Goal: Transaction & Acquisition: Book appointment/travel/reservation

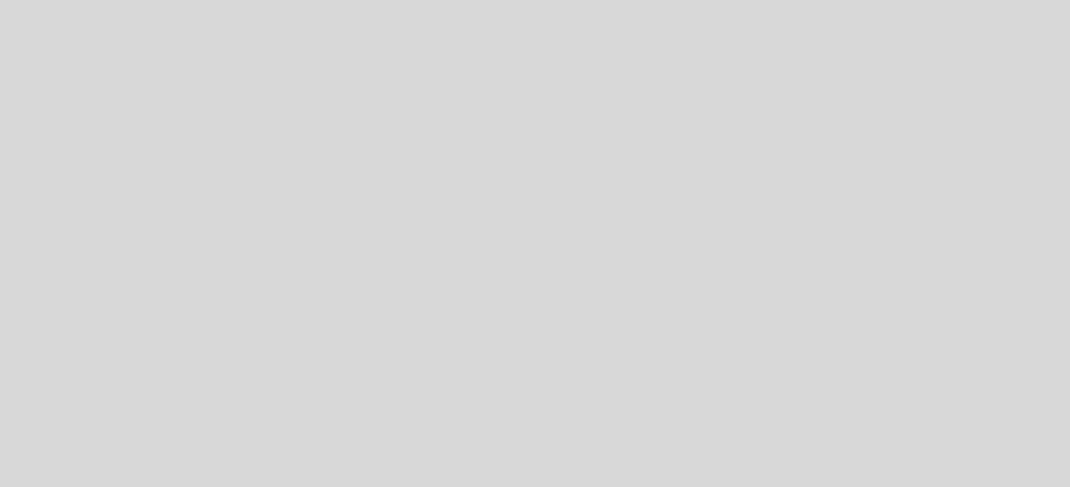
select select "es"
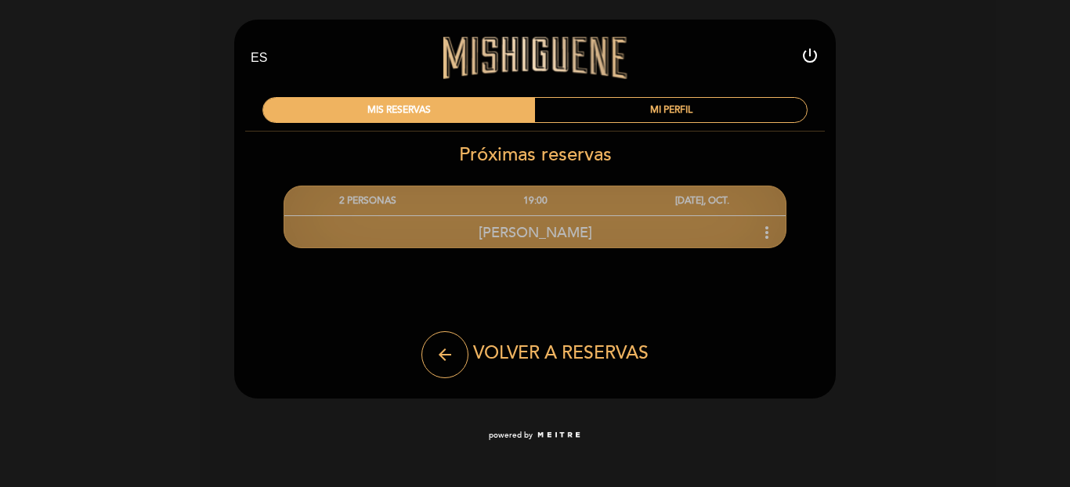
click at [522, 230] on span "[PERSON_NAME]" at bounding box center [535, 232] width 114 height 17
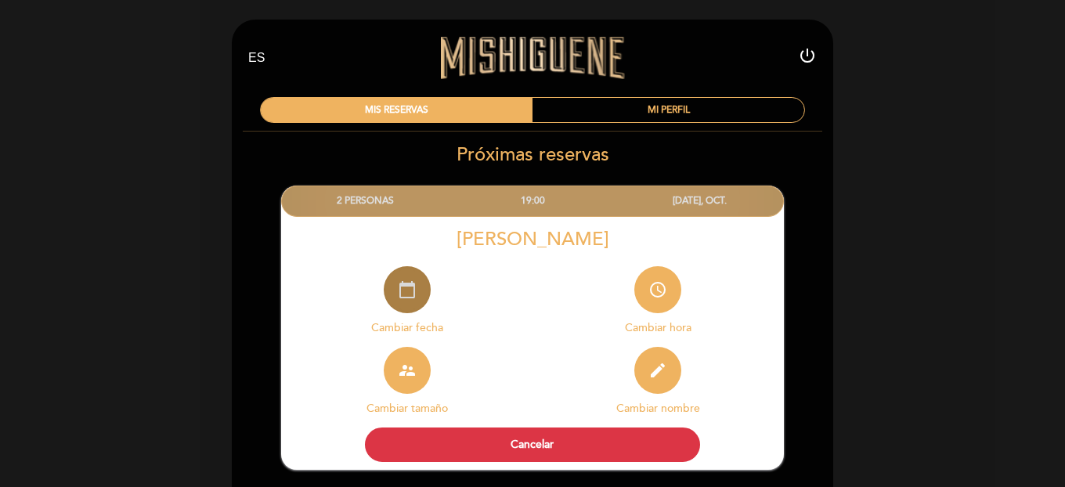
click at [399, 294] on icon "calendar_today" at bounding box center [407, 289] width 19 height 19
select select "es"
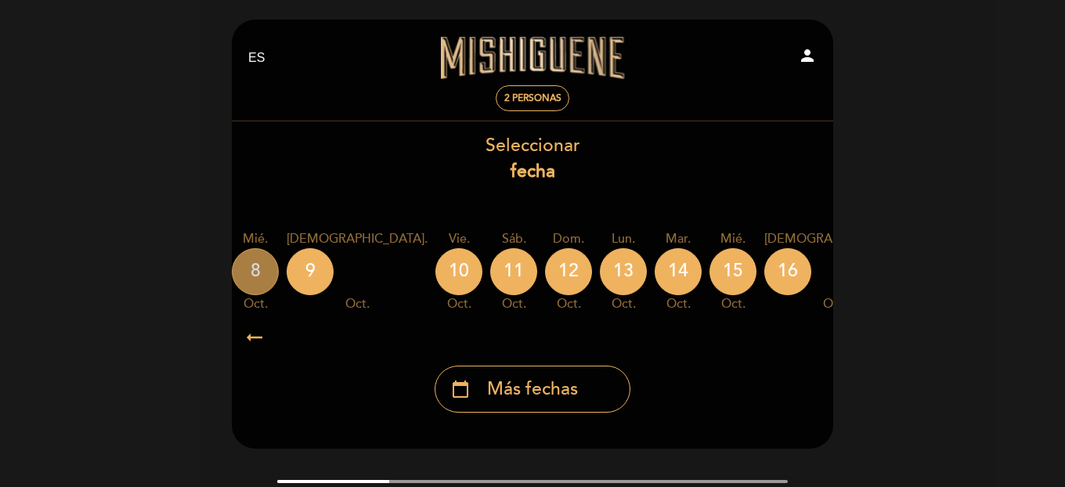
scroll to position [0, 460]
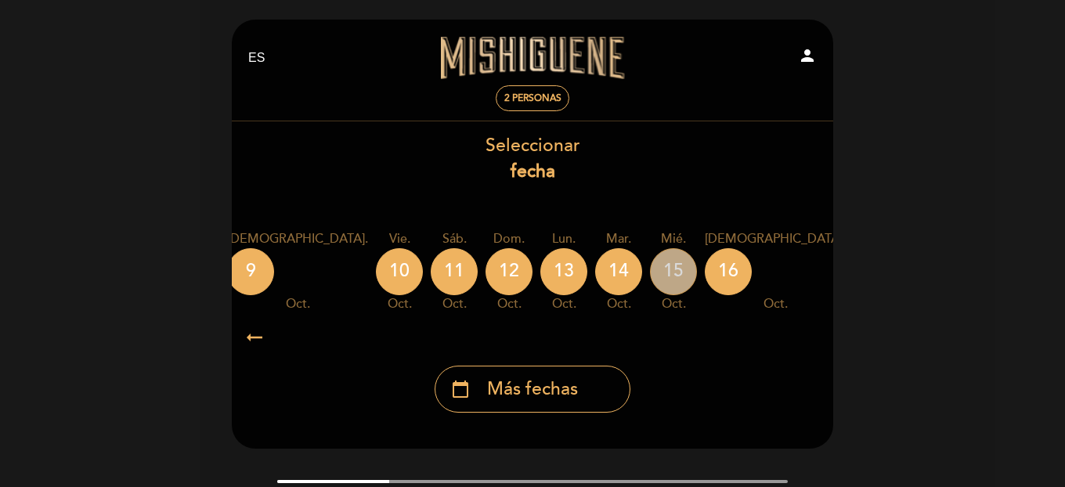
click at [650, 276] on div "15" at bounding box center [673, 271] width 47 height 47
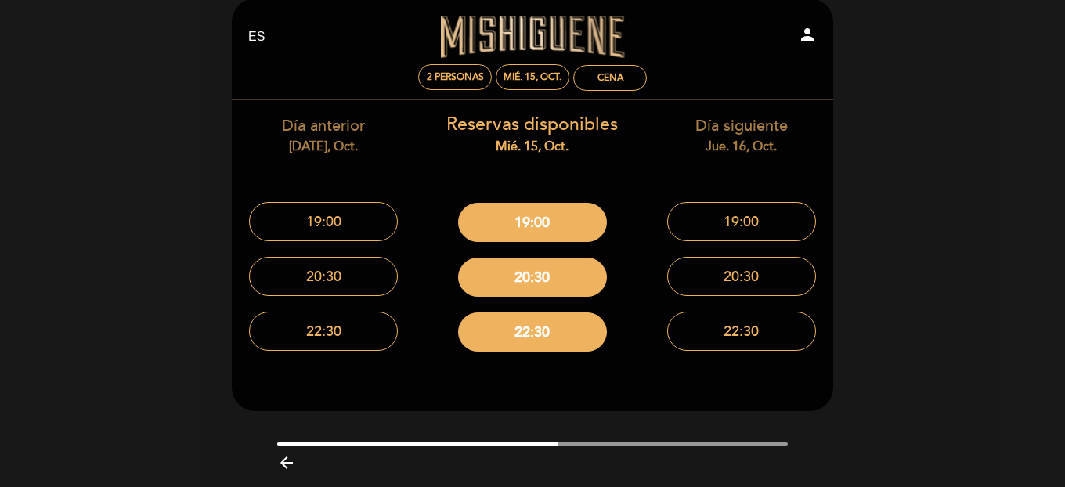
scroll to position [27, 0]
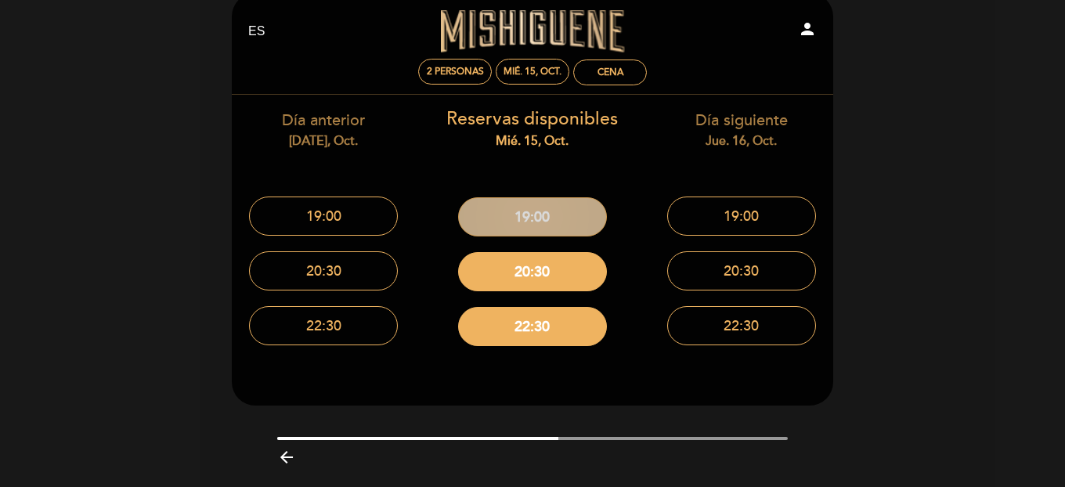
click at [589, 208] on button "19:00" at bounding box center [532, 216] width 149 height 39
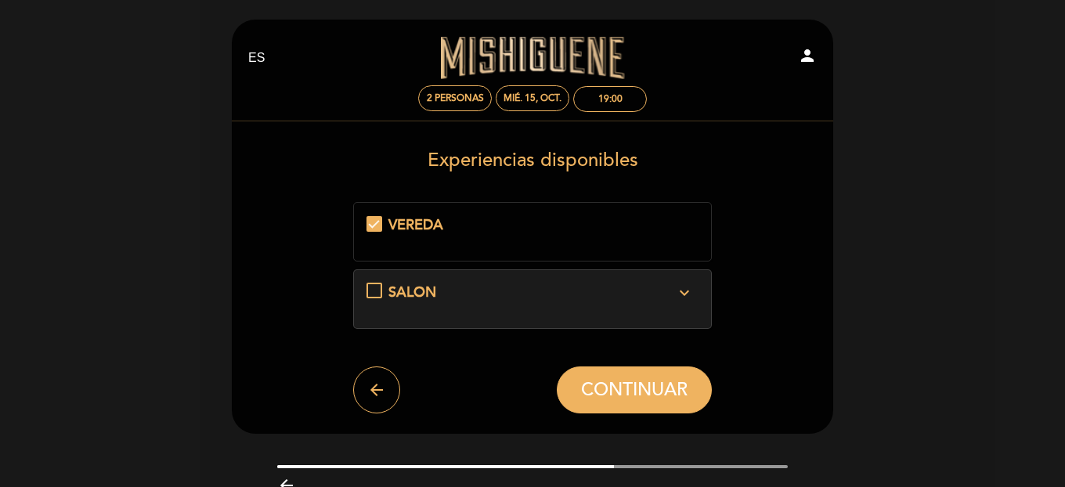
scroll to position [23, 0]
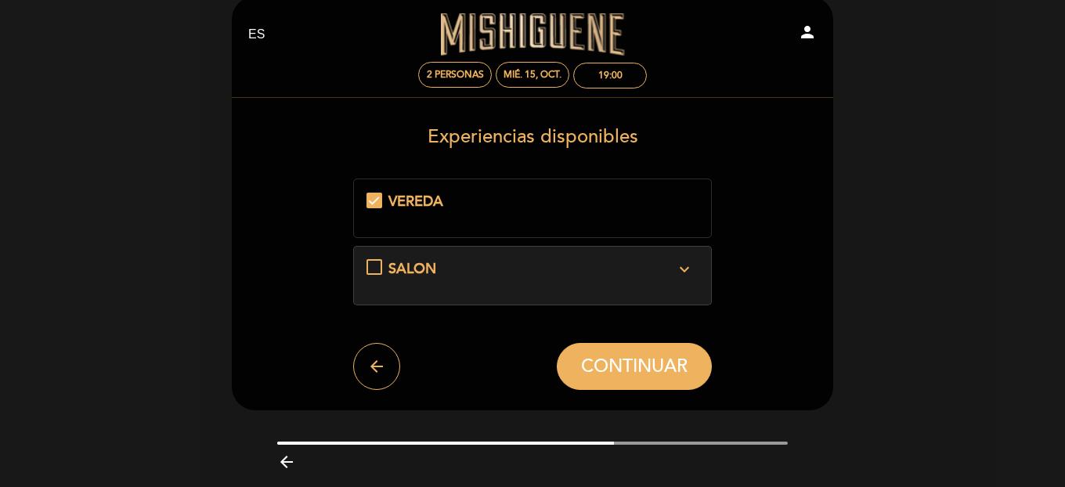
click at [680, 272] on icon "expand_more" at bounding box center [684, 269] width 19 height 19
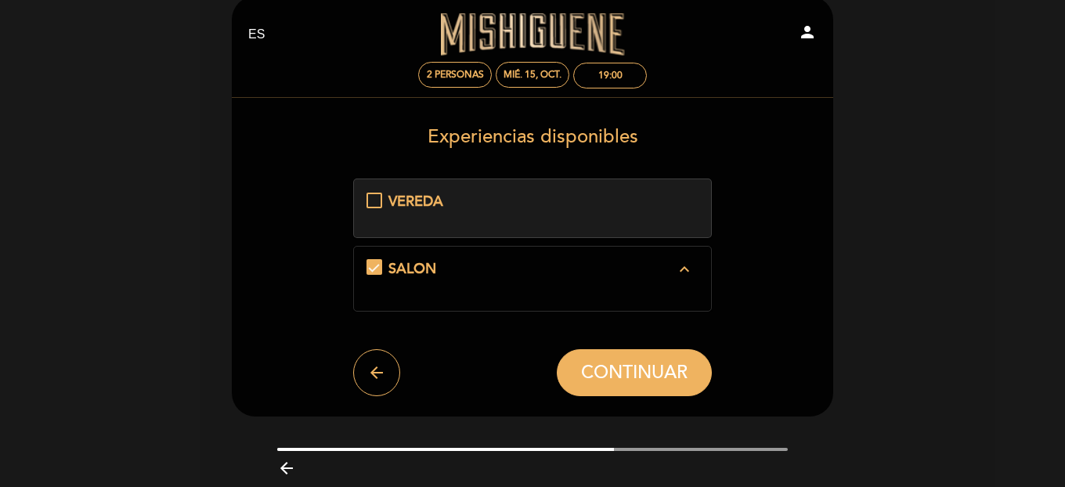
click at [673, 208] on div "VEREDA" at bounding box center [531, 202] width 287 height 20
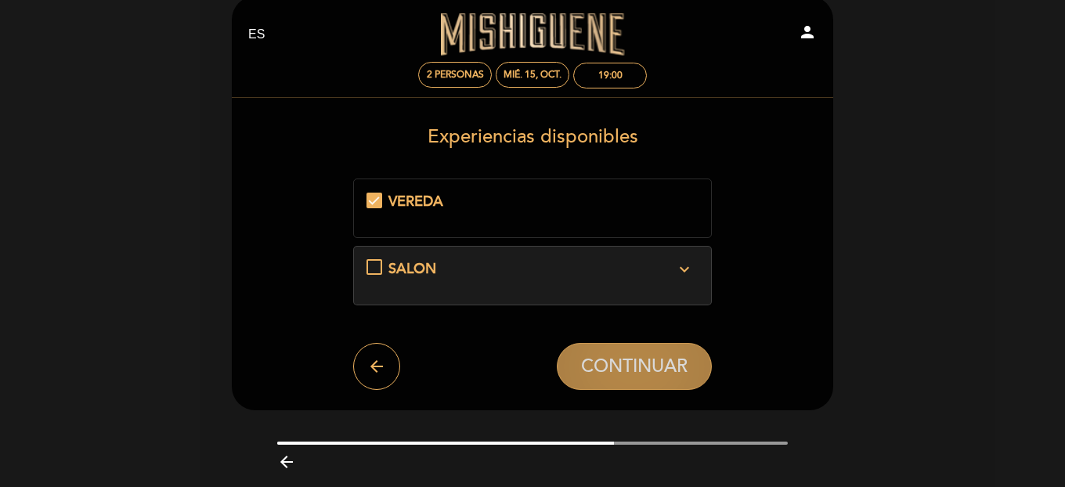
click at [674, 367] on span "CONTINUAR" at bounding box center [634, 367] width 106 height 22
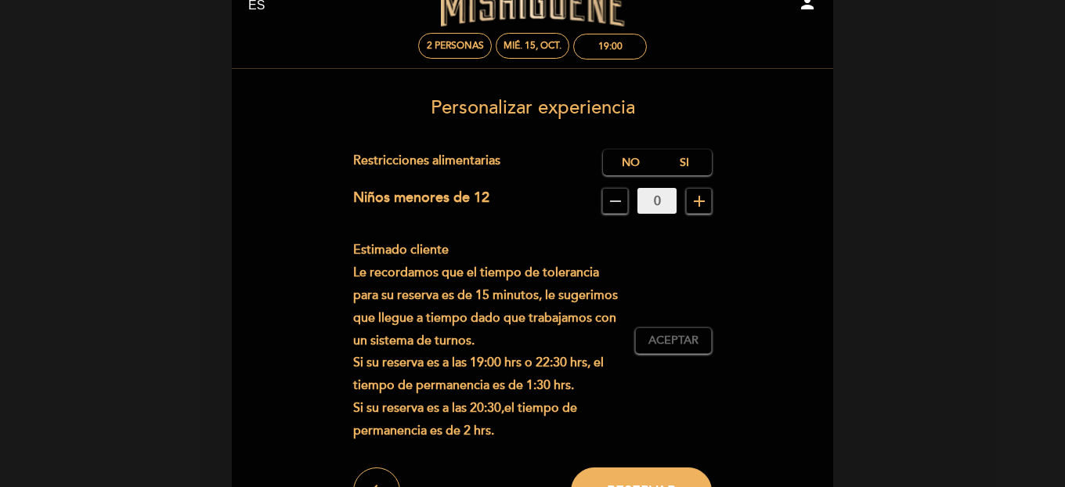
scroll to position [60, 0]
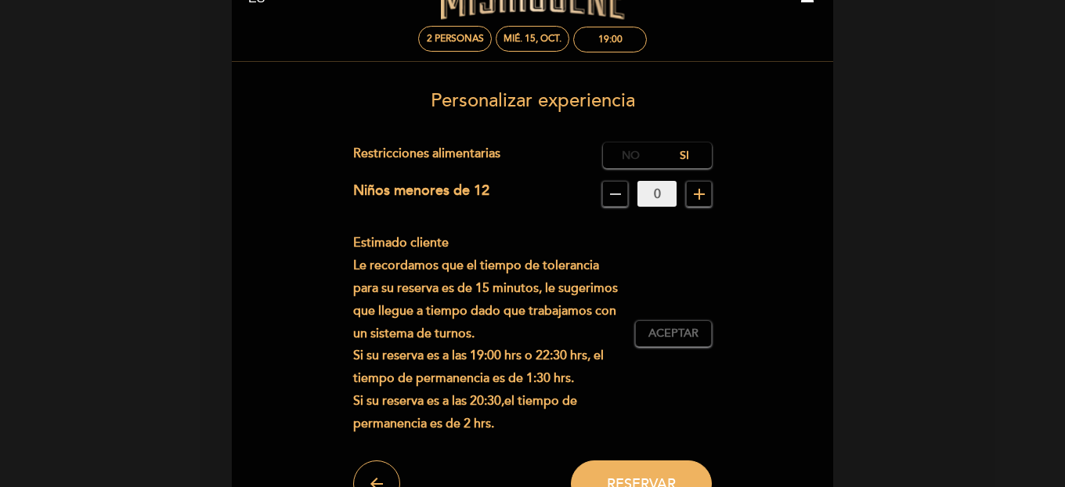
click at [623, 149] on label "No" at bounding box center [630, 156] width 55 height 26
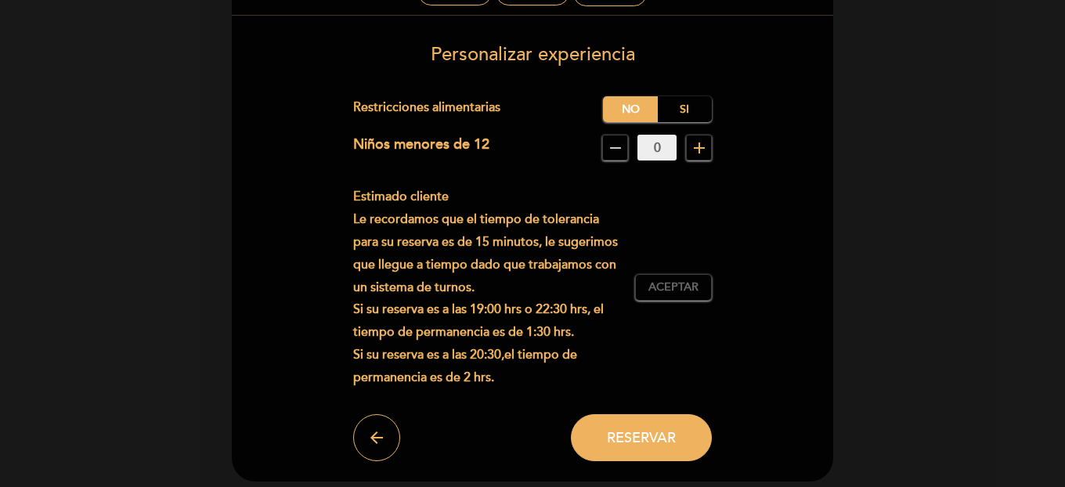
scroll to position [109, 0]
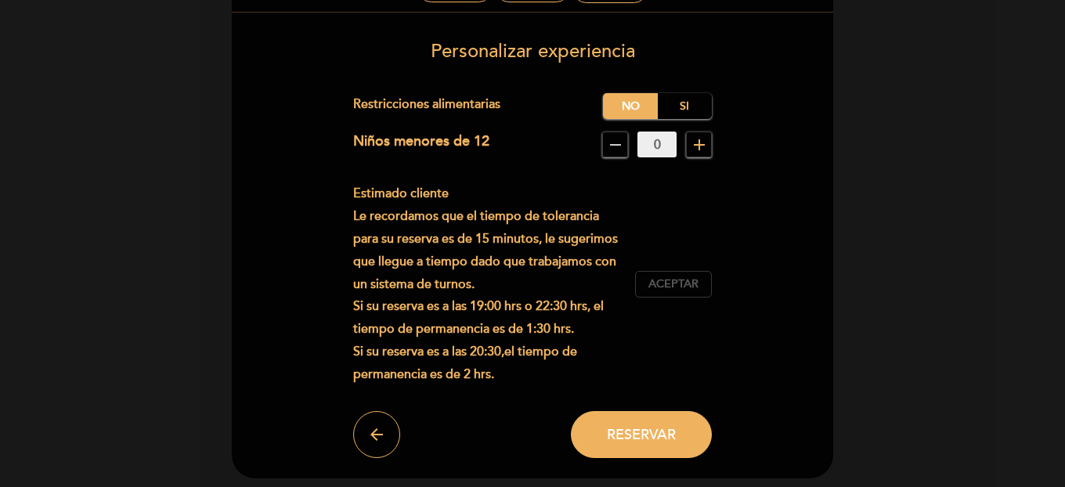
click at [677, 293] on button "Aceptar Aceptado" at bounding box center [673, 284] width 77 height 27
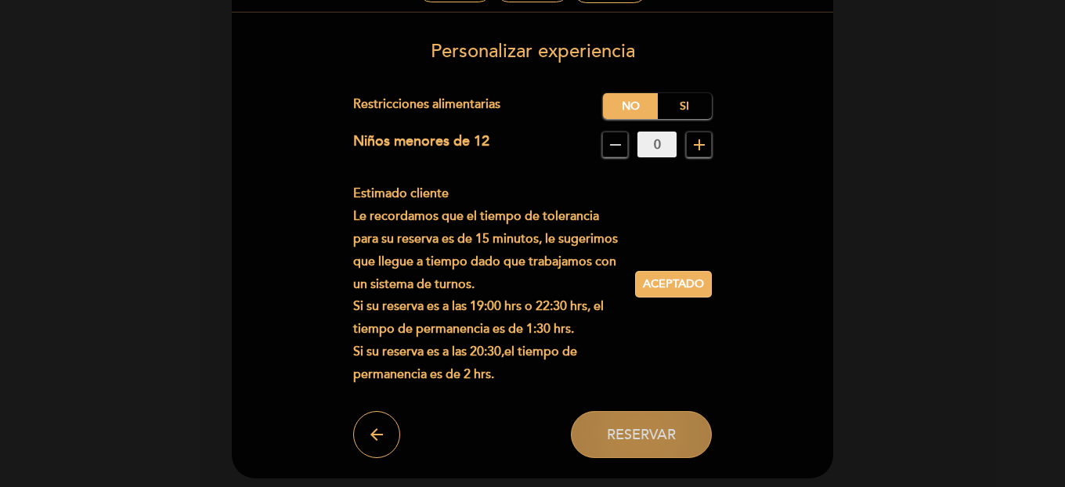
click at [630, 426] on span "Reservar" at bounding box center [641, 434] width 69 height 17
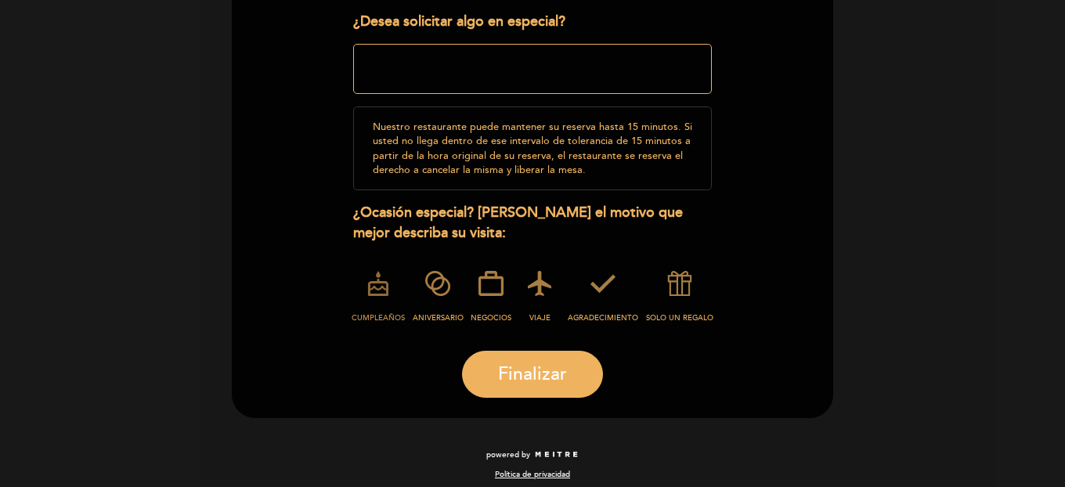
scroll to position [263, 0]
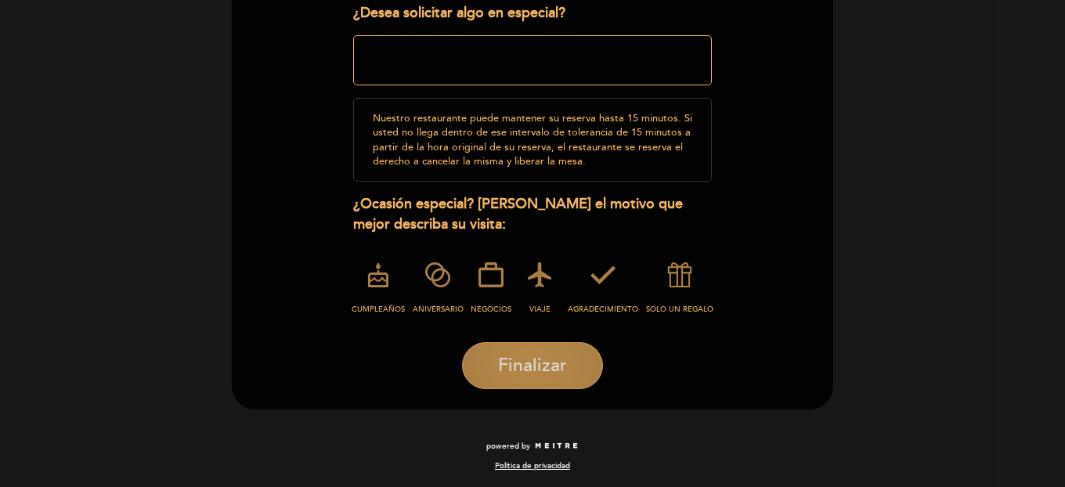
click at [510, 381] on button "Finalizar" at bounding box center [532, 365] width 141 height 47
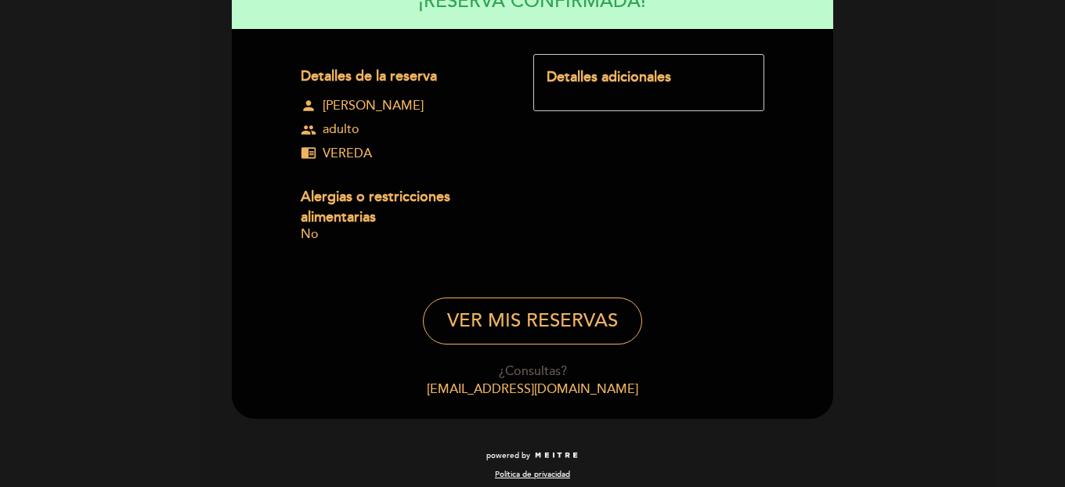
scroll to position [199, 0]
